Goal: Task Accomplishment & Management: Manage account settings

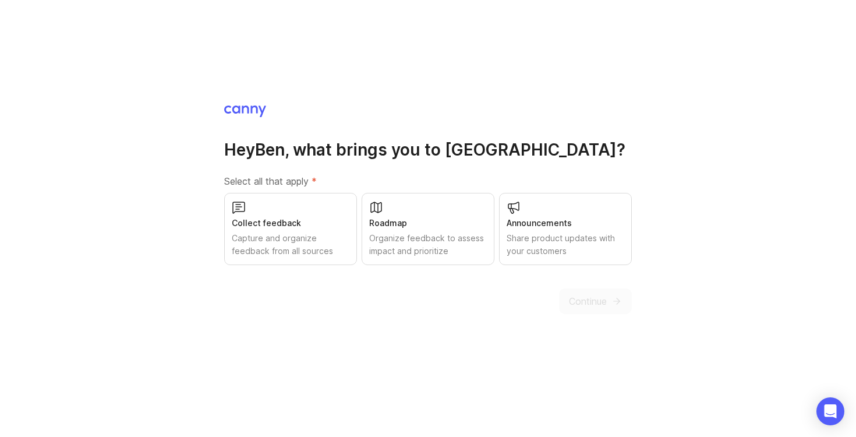
click at [295, 230] on div "Collect feedback Capture and organize feedback from all sources" at bounding box center [290, 229] width 133 height 72
click at [600, 308] on button "Continue" at bounding box center [595, 301] width 73 height 26
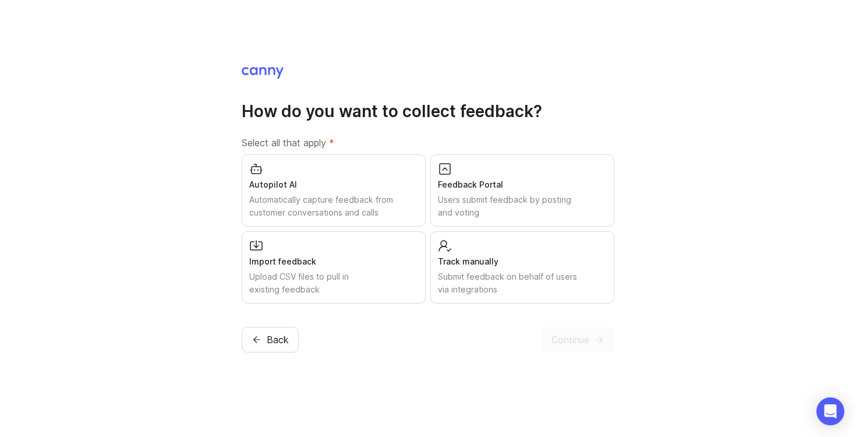
click at [509, 266] on div "Track manually" at bounding box center [522, 261] width 169 height 13
click at [501, 190] on div "Feedback Portal" at bounding box center [522, 184] width 169 height 13
click at [572, 347] on button "Continue" at bounding box center [578, 340] width 73 height 26
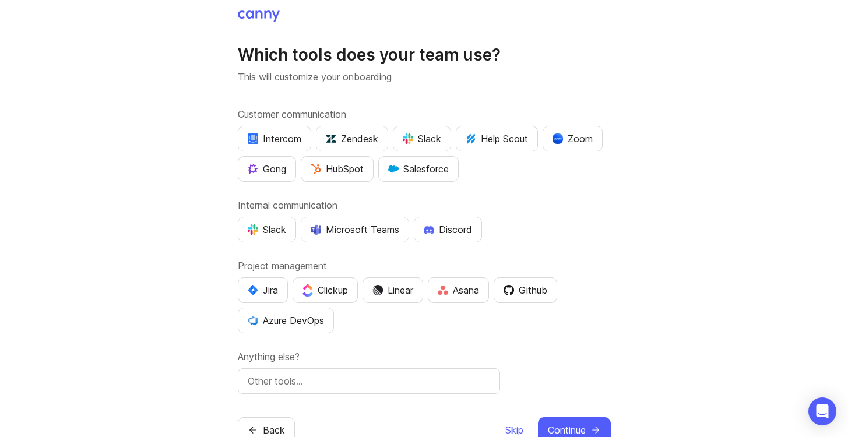
click at [276, 151] on button "Intercom" at bounding box center [274, 139] width 73 height 26
click at [268, 235] on div "Slack" at bounding box center [267, 230] width 38 height 14
click at [563, 154] on div "Intercom Zendesk Slack Help Scout Zoom Gong HubSpot Salesforce" at bounding box center [424, 154] width 373 height 56
click at [566, 149] on button "Zoom" at bounding box center [572, 139] width 60 height 26
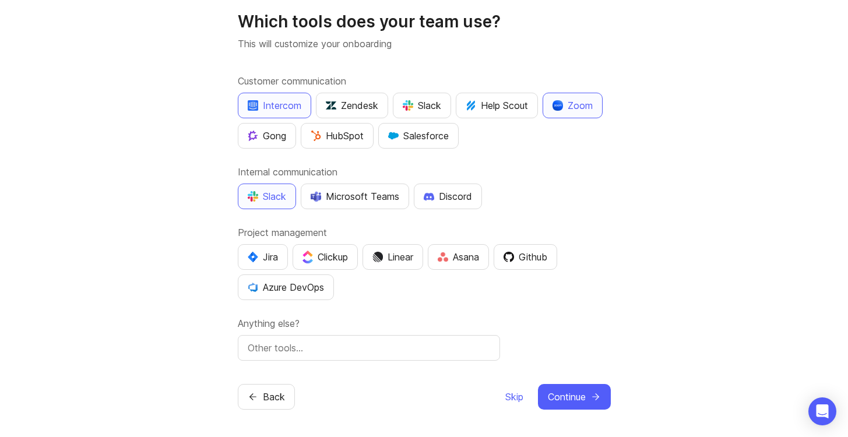
scroll to position [34, 0]
click at [402, 260] on div "Linear" at bounding box center [392, 256] width 41 height 14
click at [571, 395] on span "Continue" at bounding box center [567, 396] width 38 height 14
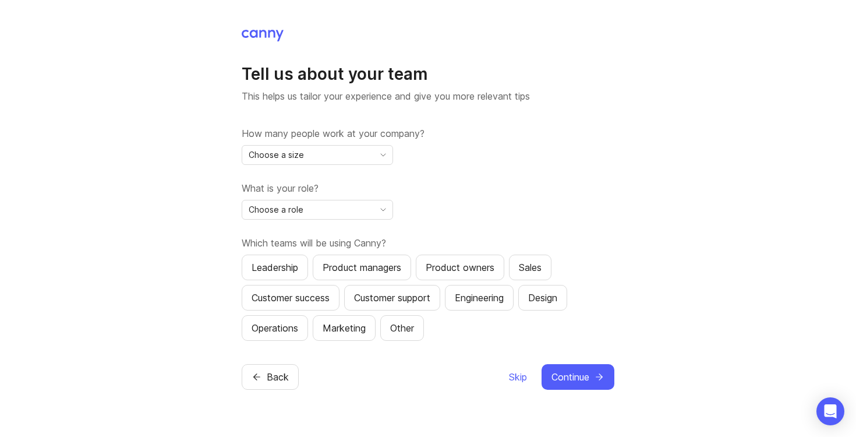
click at [325, 151] on div "Choose a size" at bounding box center [308, 155] width 132 height 19
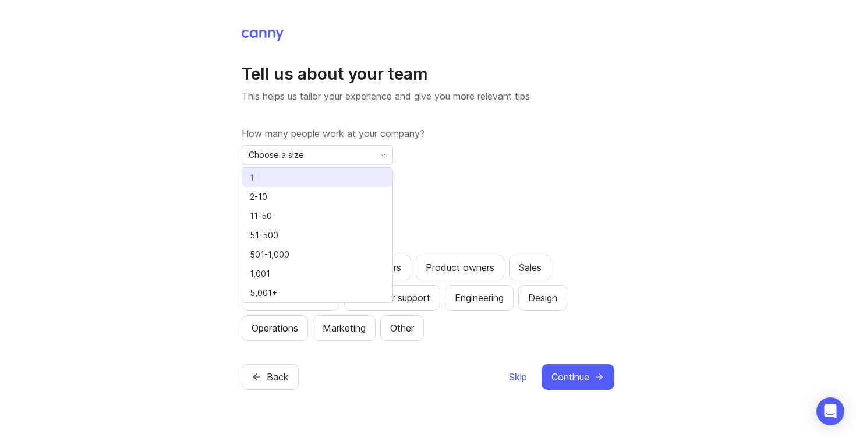
click at [298, 178] on li "1" at bounding box center [317, 177] width 150 height 19
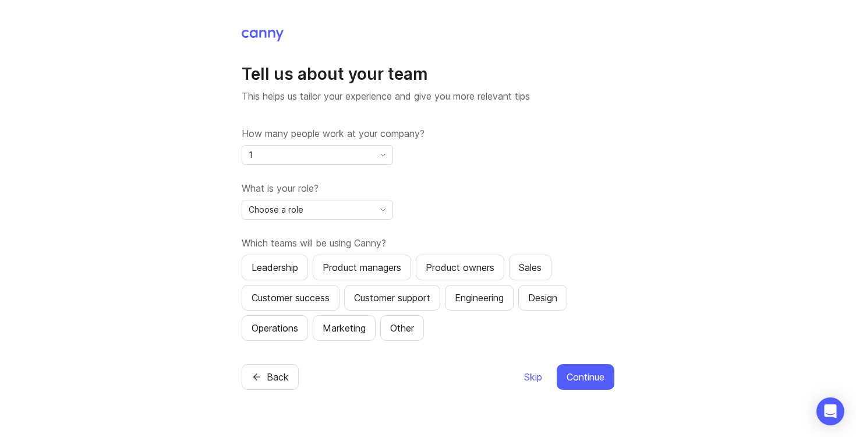
click at [337, 213] on div "Choose a role" at bounding box center [308, 209] width 132 height 19
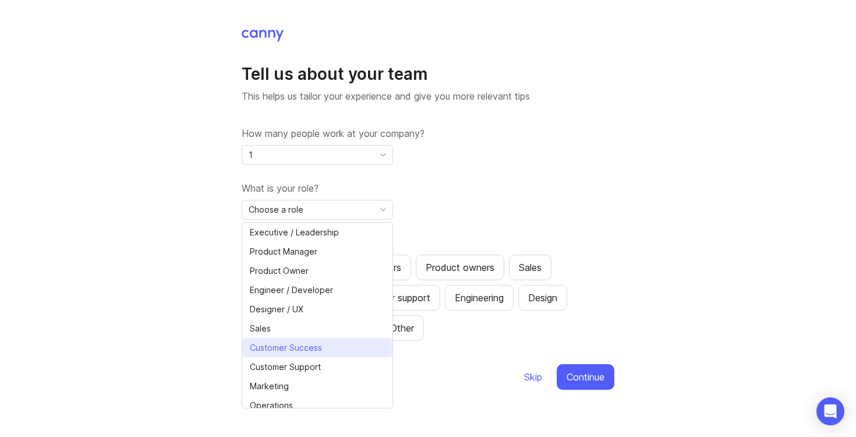
click at [314, 346] on span "Customer Success" at bounding box center [286, 347] width 72 height 13
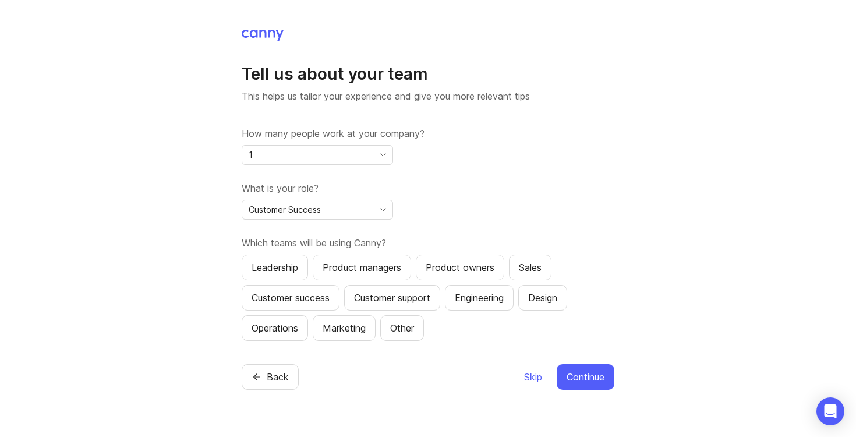
click at [304, 298] on div "Customer success" at bounding box center [291, 298] width 78 height 14
click at [385, 297] on div "Customer support" at bounding box center [392, 298] width 76 height 14
click at [281, 261] on div "Leadership" at bounding box center [275, 267] width 47 height 14
click at [274, 274] on div "Leadership" at bounding box center [275, 267] width 47 height 14
click at [591, 383] on span "Continue" at bounding box center [586, 377] width 38 height 14
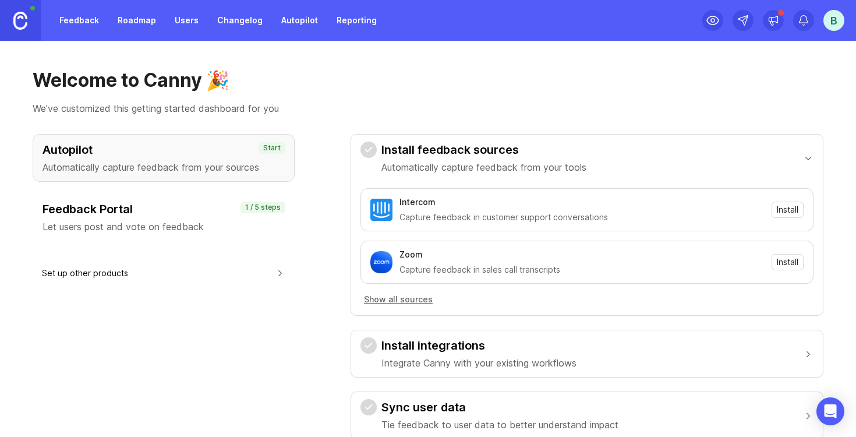
click at [178, 206] on h3 "Feedback Portal" at bounding box center [164, 209] width 242 height 16
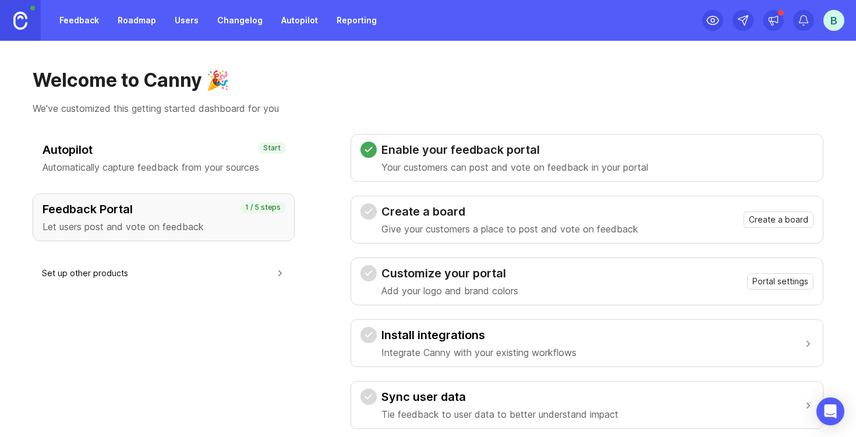
click at [66, 19] on link "Feedback" at bounding box center [79, 20] width 54 height 21
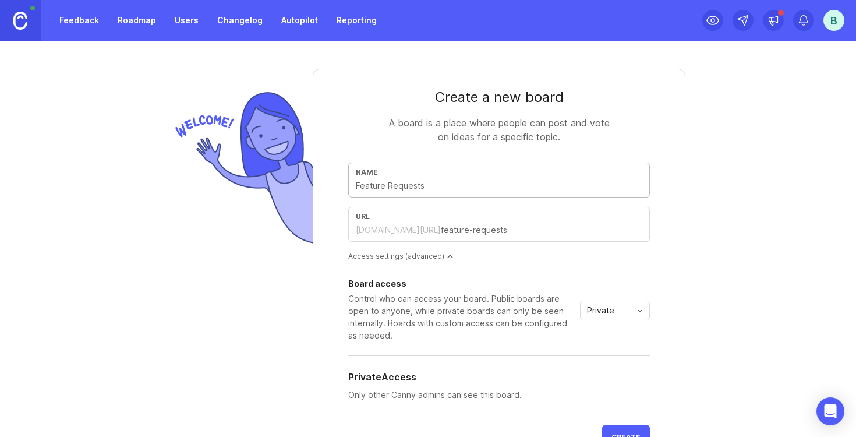
click at [366, 110] on form "Create a new board A board is a place where people can post and vote on ideas f…" at bounding box center [499, 271] width 373 height 405
click at [441, 225] on input "text" at bounding box center [542, 230] width 202 height 13
click at [363, 225] on div "[DOMAIN_NAME][URL]" at bounding box center [398, 230] width 85 height 12
click at [464, 260] on div "Access settings (advanced)" at bounding box center [499, 256] width 302 height 10
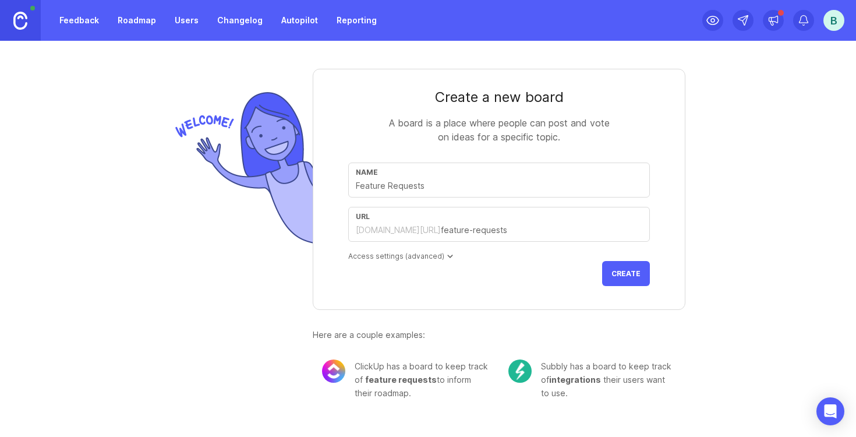
click at [465, 259] on div "Access settings (advanced)" at bounding box center [499, 256] width 302 height 10
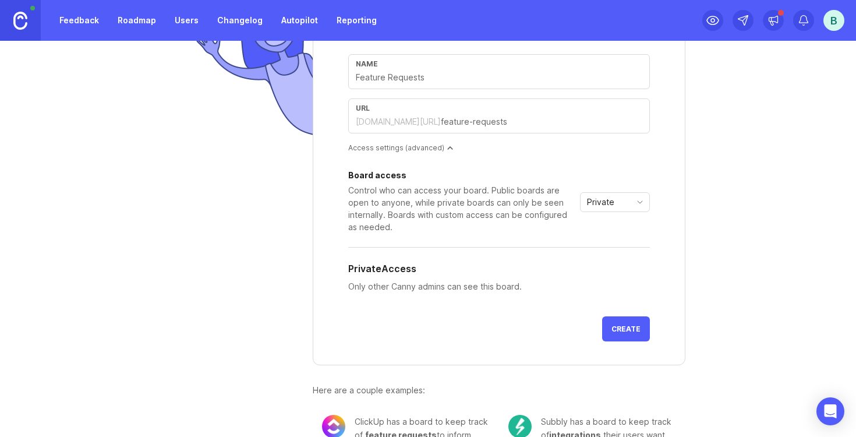
scroll to position [110, 0]
click at [615, 330] on span "Create" at bounding box center [626, 327] width 29 height 9
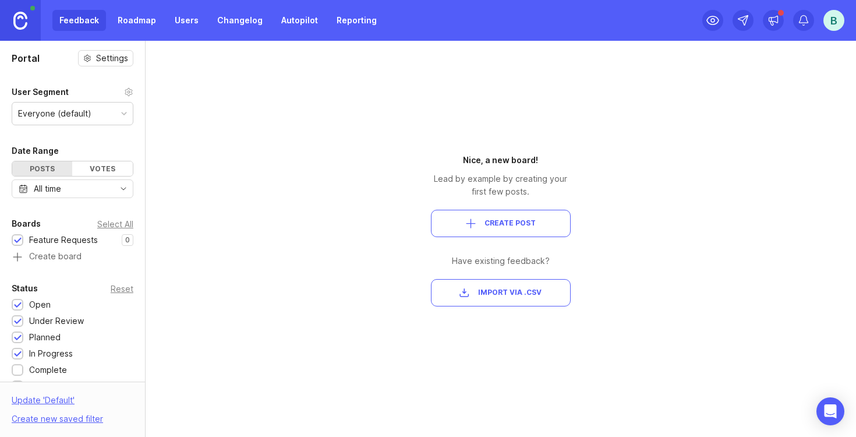
click at [180, 23] on link "Users" at bounding box center [187, 20] width 38 height 21
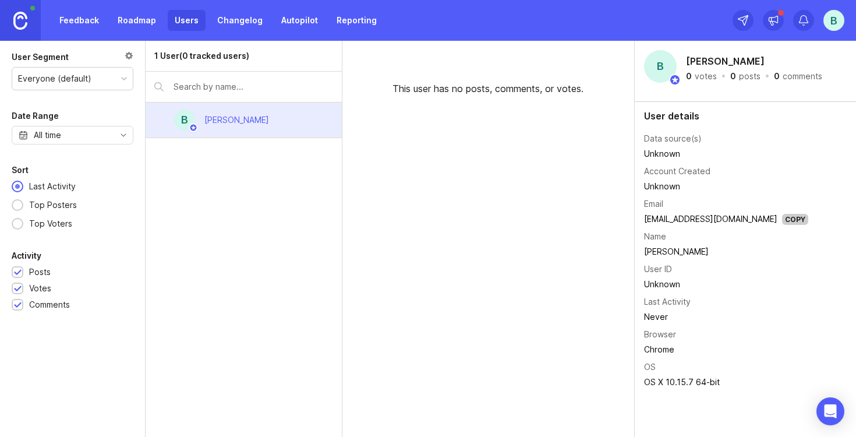
click at [458, 162] on div "This user has no posts, comments, or votes." at bounding box center [489, 239] width 292 height 396
click at [179, 51] on div "1 User (0 tracked users)" at bounding box center [201, 56] width 95 height 13
click at [380, 166] on div "This user has no posts, comments, or votes." at bounding box center [489, 239] width 292 height 396
